Goal: Task Accomplishment & Management: Manage account settings

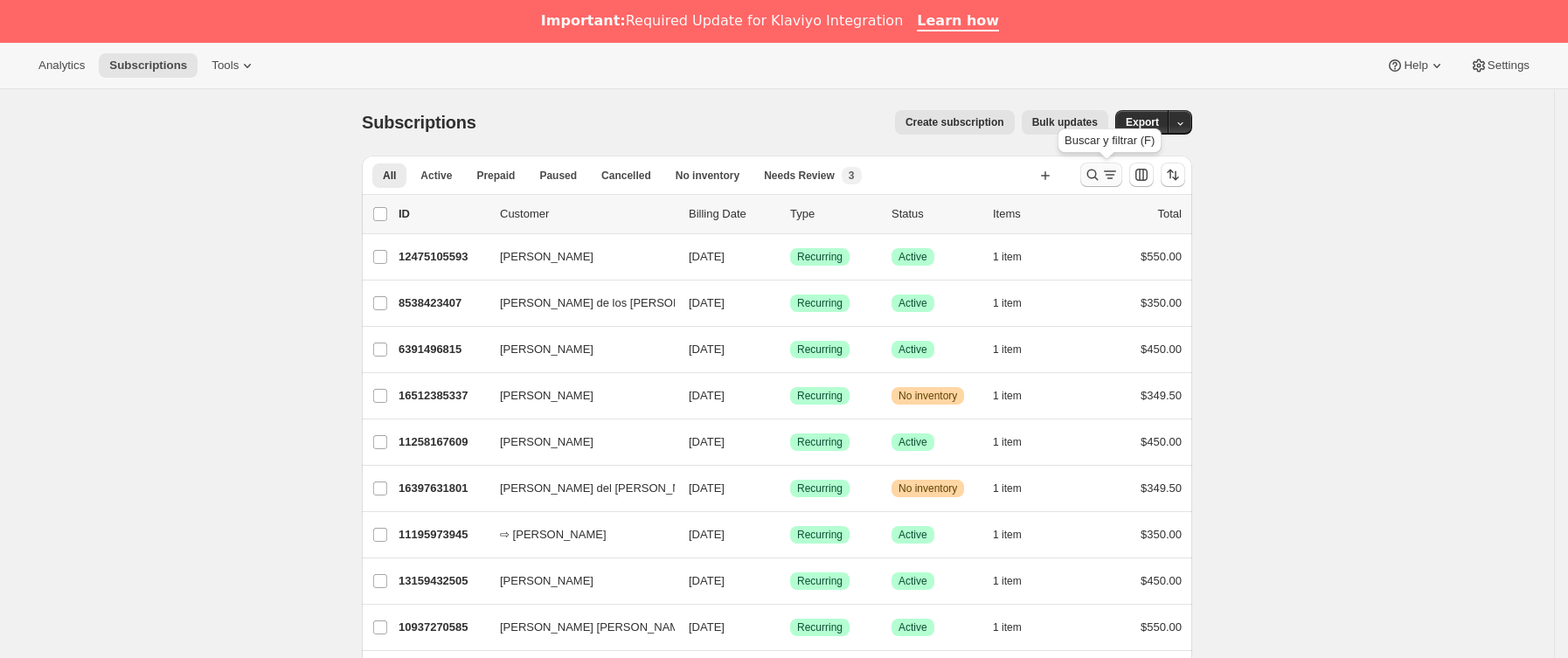
click at [1117, 186] on button "Buscar y filtrar resultados" at bounding box center [1102, 175] width 42 height 24
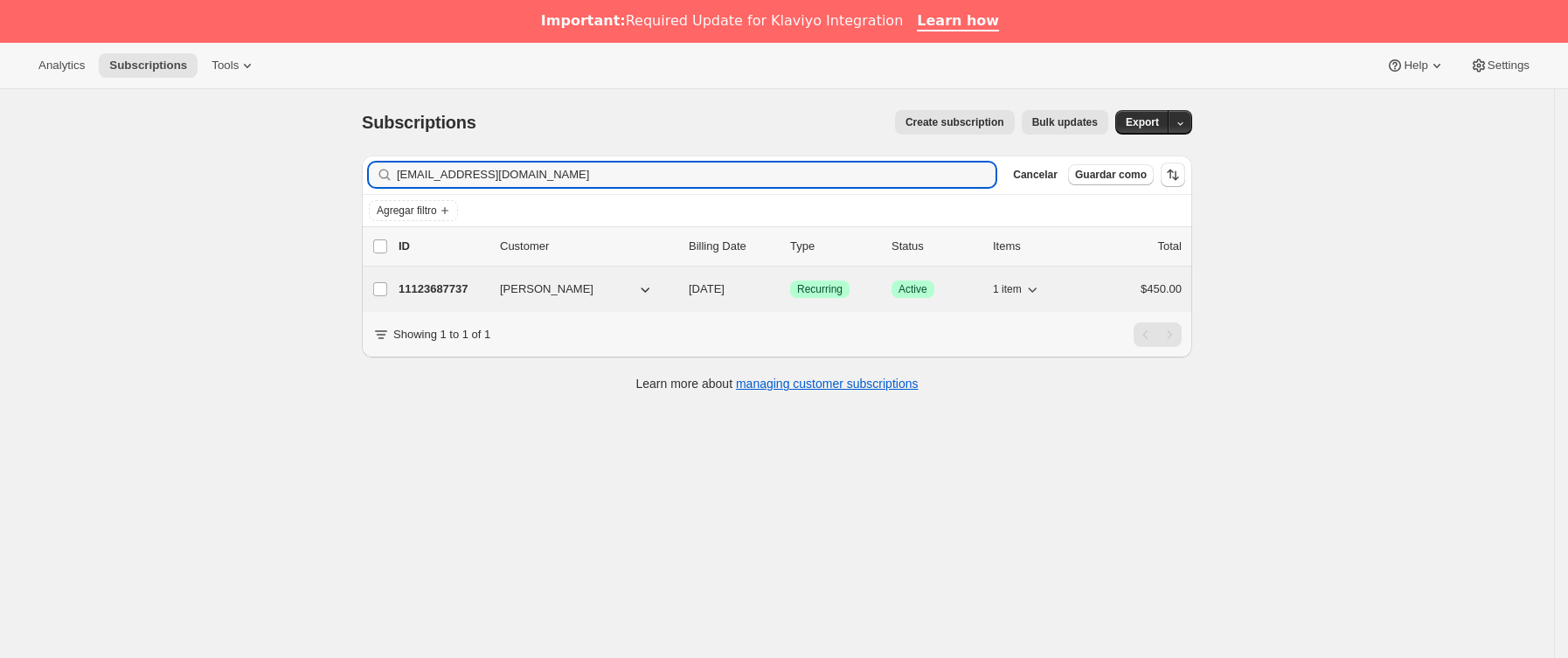
type input "[EMAIL_ADDRESS][DOMAIN_NAME]"
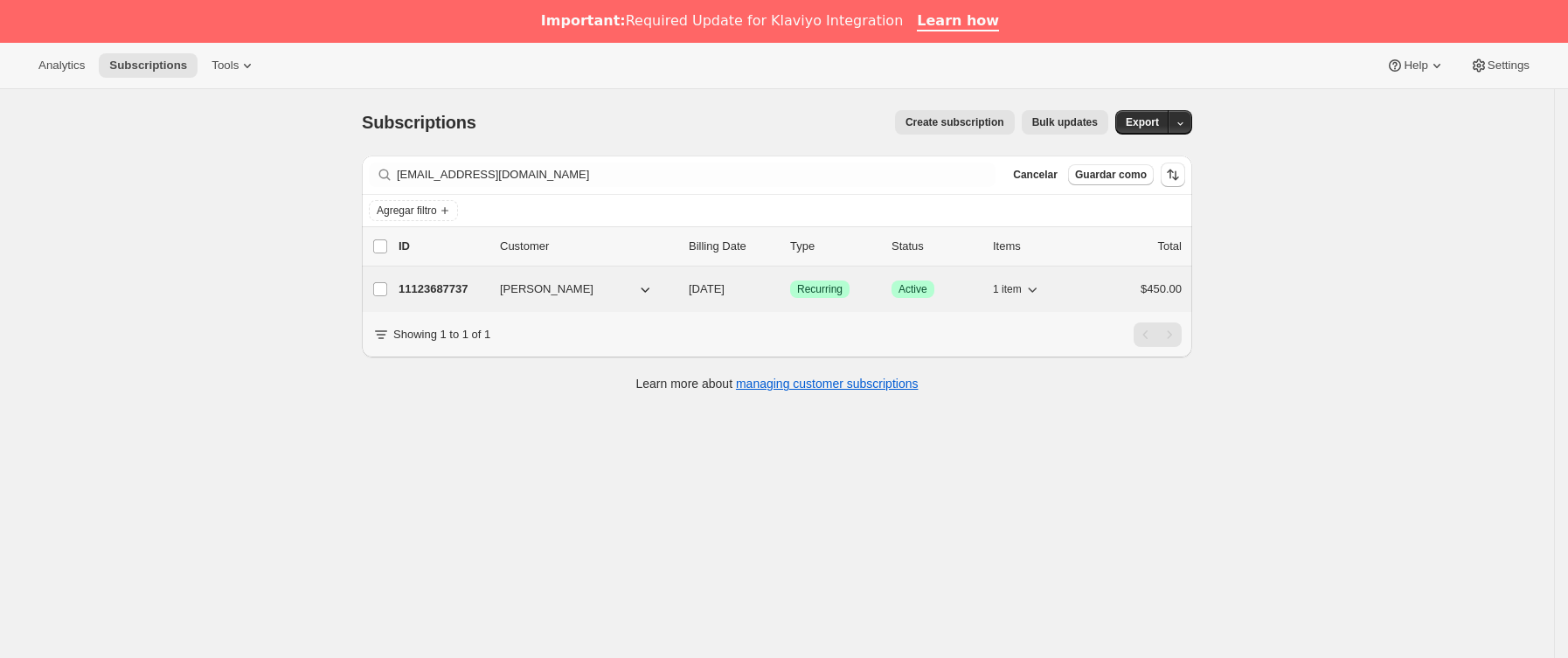
click at [498, 299] on div "11123687737 [PERSON_NAME] [DATE] Logrado Recurring Logrado Active 1 item $450.00" at bounding box center [790, 289] width 783 height 24
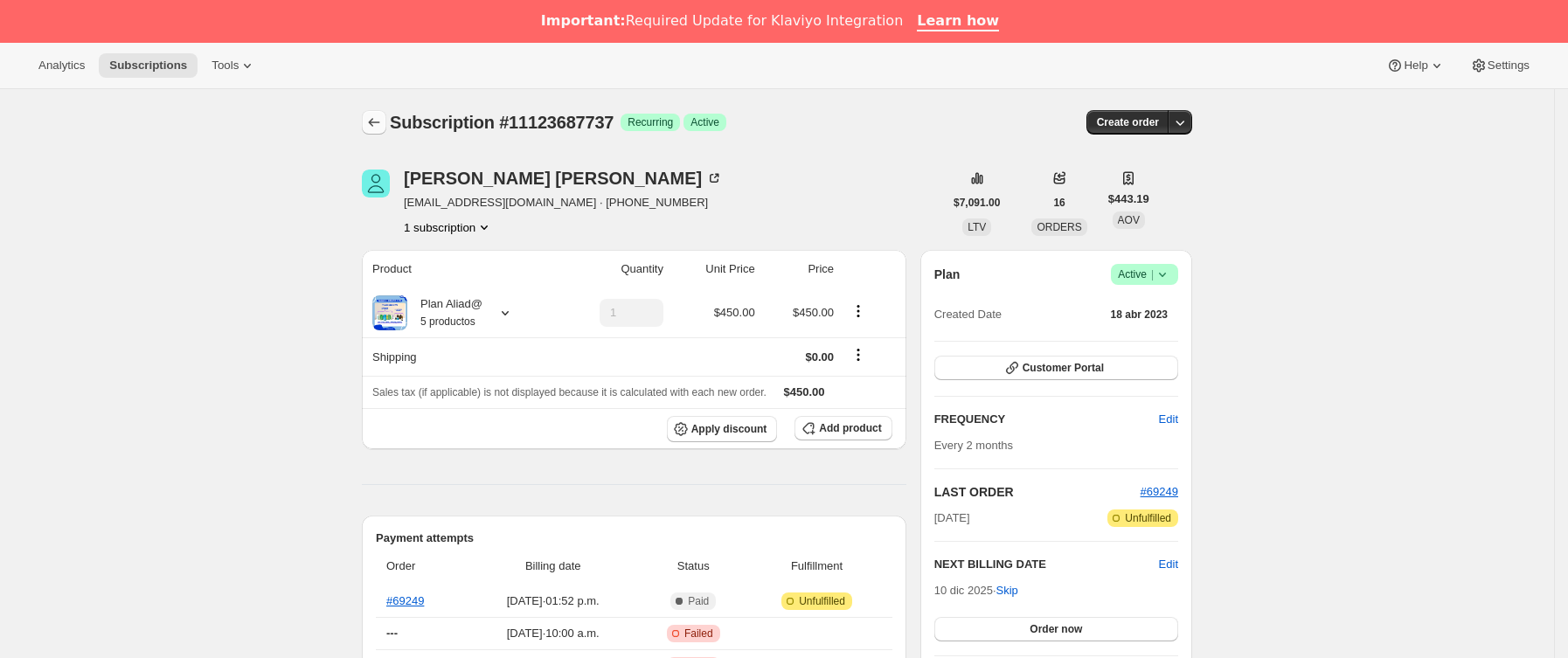
click at [381, 119] on icon "Subscriptions" at bounding box center [373, 122] width 17 height 17
